Goal: Check status: Check status

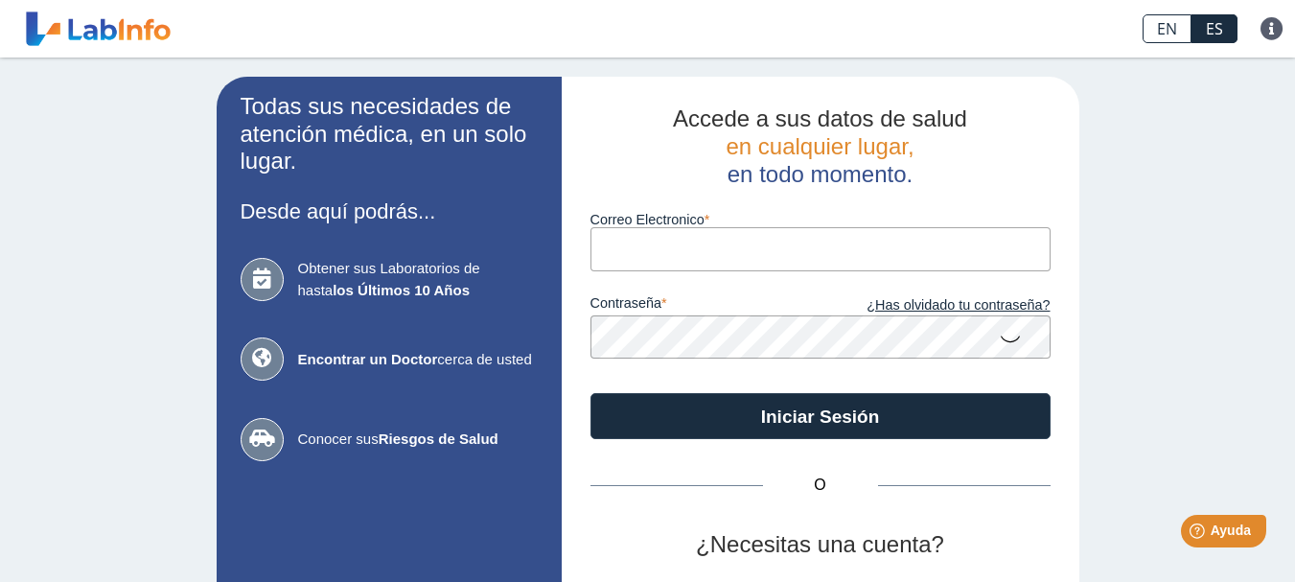
click at [628, 256] on input "Correo Electronico" at bounding box center [821, 248] width 460 height 43
type input "[EMAIL_ADDRESS][DOMAIN_NAME]"
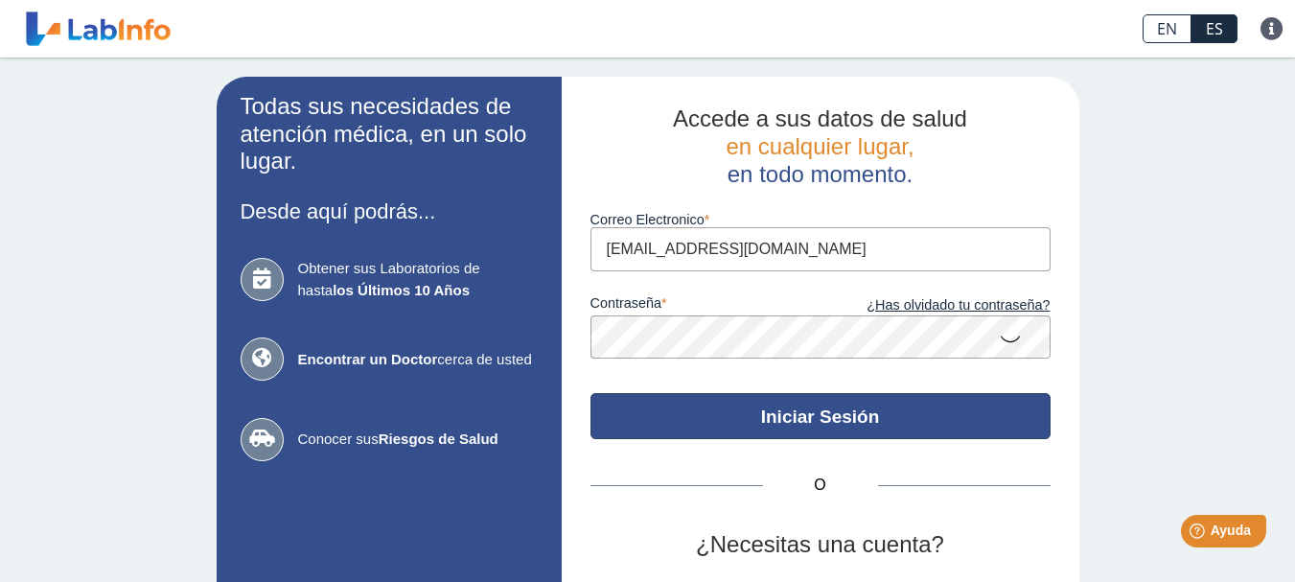
click at [760, 422] on button "Iniciar Sesión" at bounding box center [821, 416] width 460 height 46
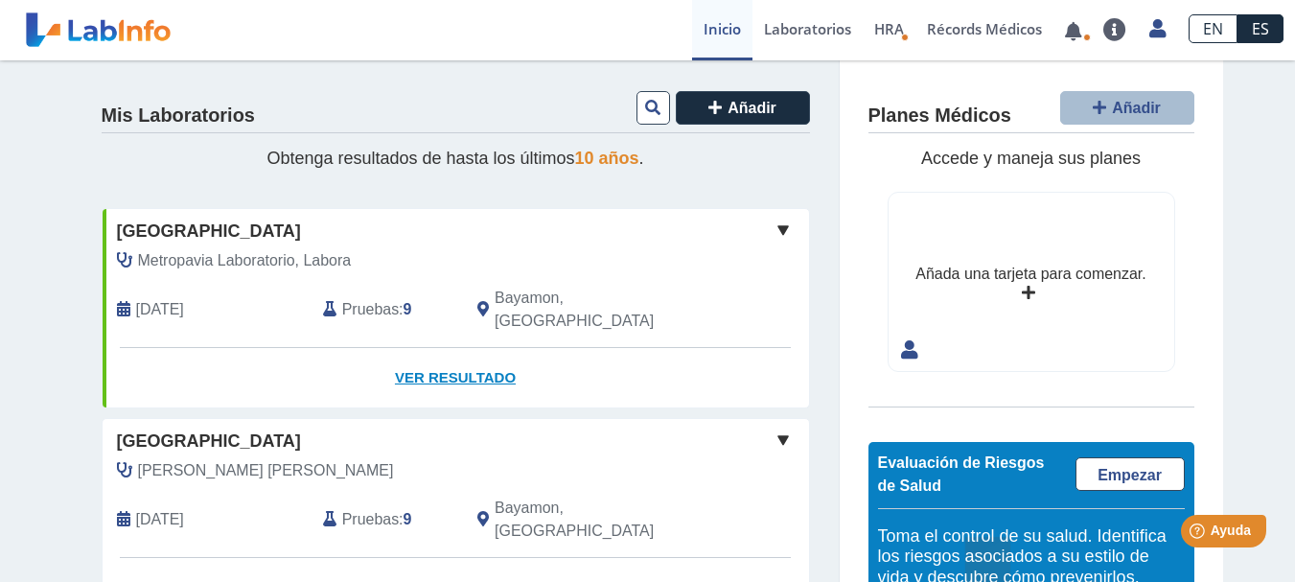
click at [441, 356] on link "Ver Resultado" at bounding box center [456, 378] width 707 height 60
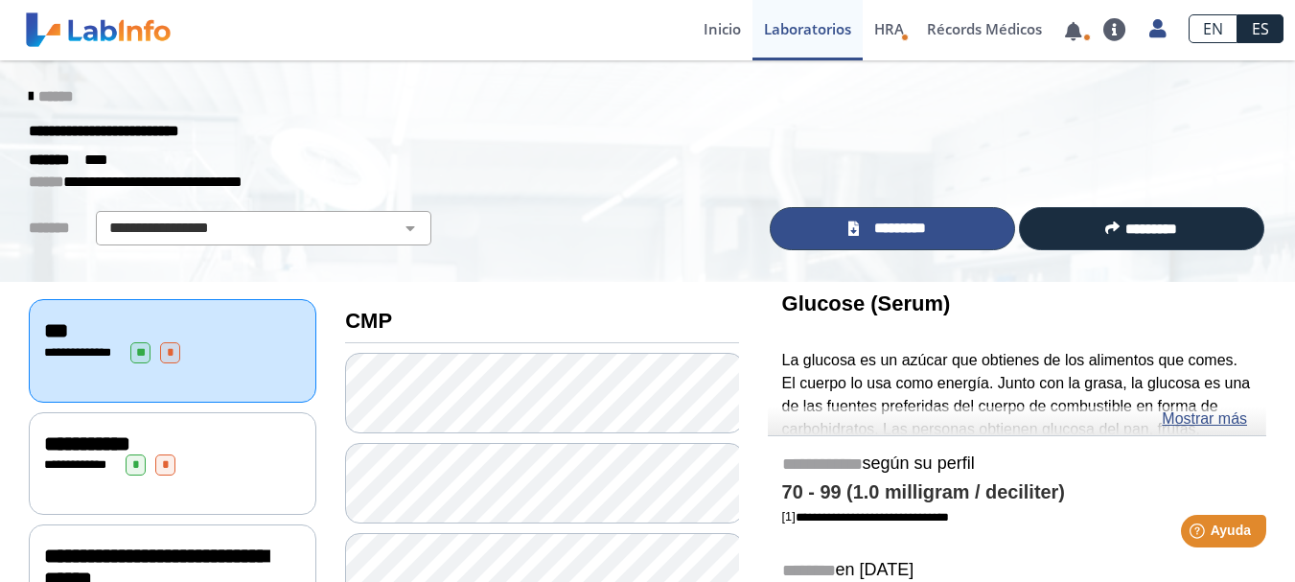
click at [872, 224] on span "*********" at bounding box center [900, 229] width 70 height 22
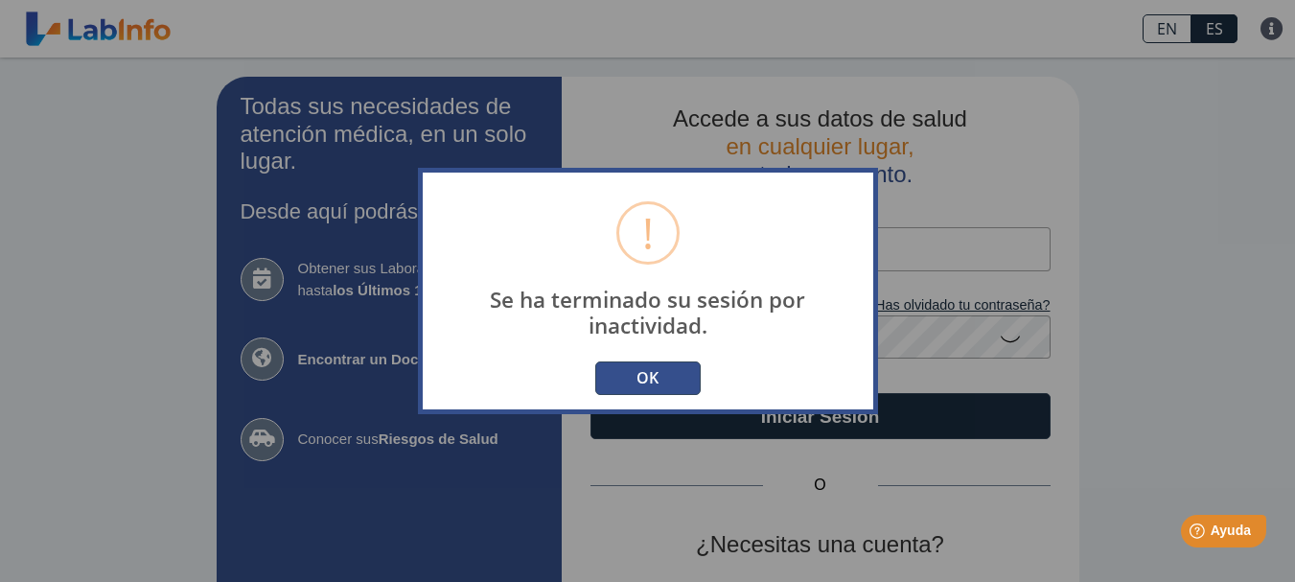
click at [649, 386] on button "OK" at bounding box center [647, 378] width 105 height 34
